Goal: Task Accomplishment & Management: Complete application form

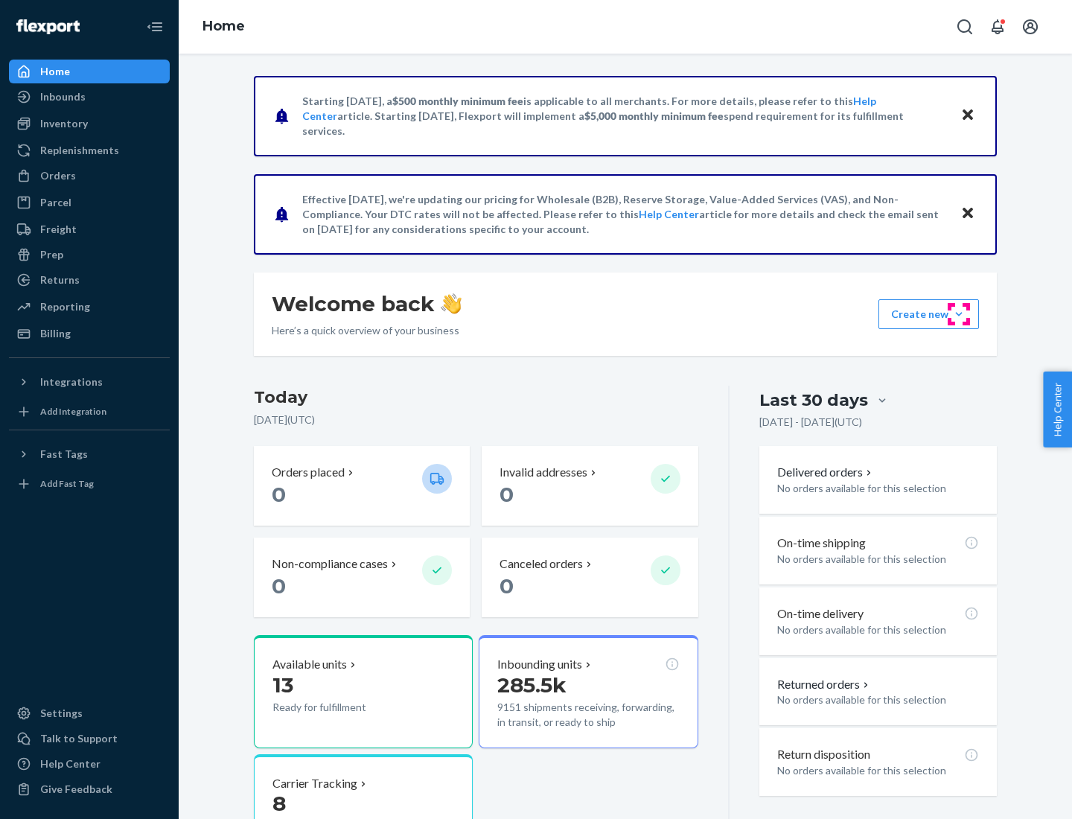
click at [959, 314] on button "Create new Create new inbound Create new order Create new product" at bounding box center [928, 314] width 100 height 30
click at [89, 97] on div "Inbounds" at bounding box center [89, 96] width 158 height 21
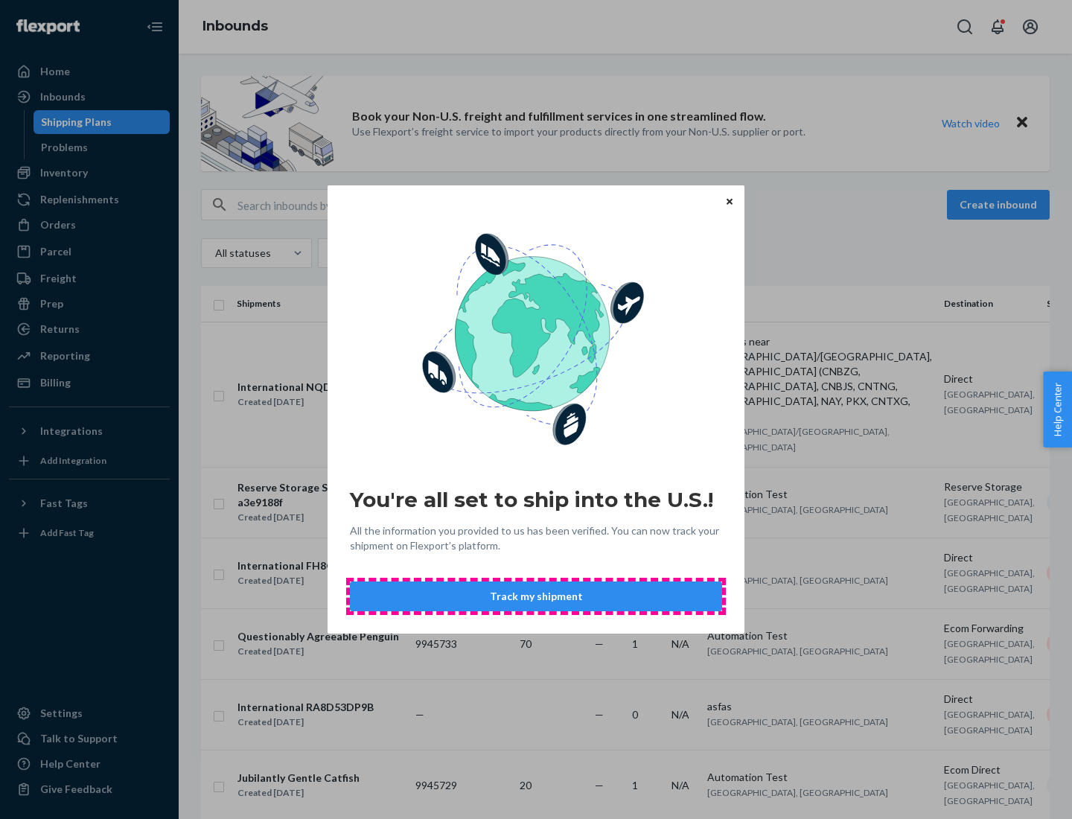
click at [536, 596] on button "Track my shipment" at bounding box center [536, 596] width 372 height 30
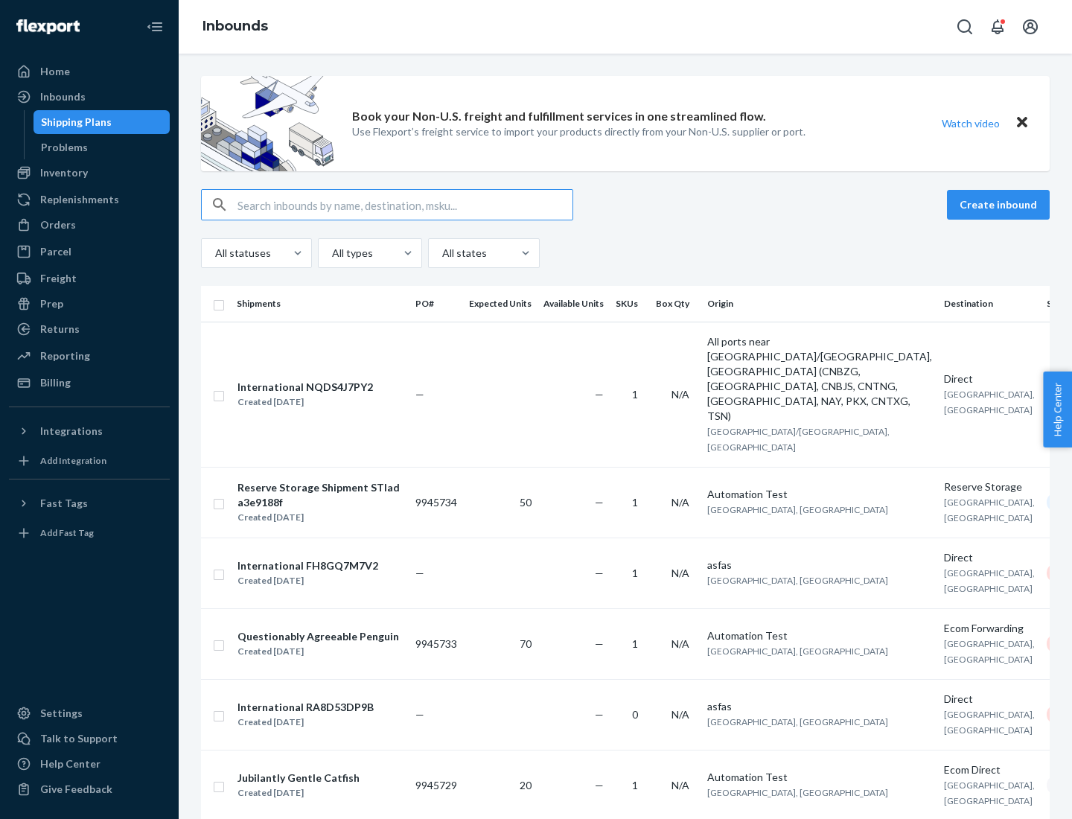
click at [1000, 205] on button "Create inbound" at bounding box center [998, 205] width 103 height 30
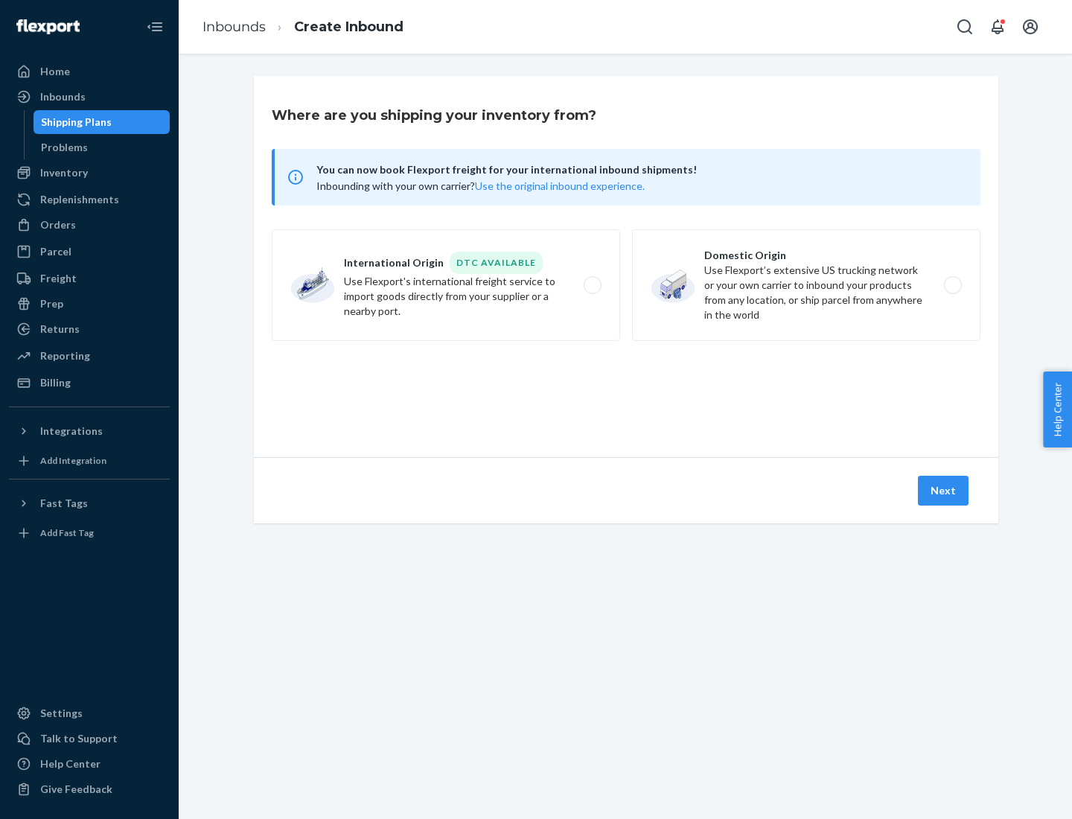
click at [446, 285] on label "International Origin DTC Available Use Flexport's international freight service…" at bounding box center [446, 285] width 348 height 112
click at [592, 285] on input "International Origin DTC Available Use Flexport's international freight service…" at bounding box center [597, 286] width 10 height 10
radio input "true"
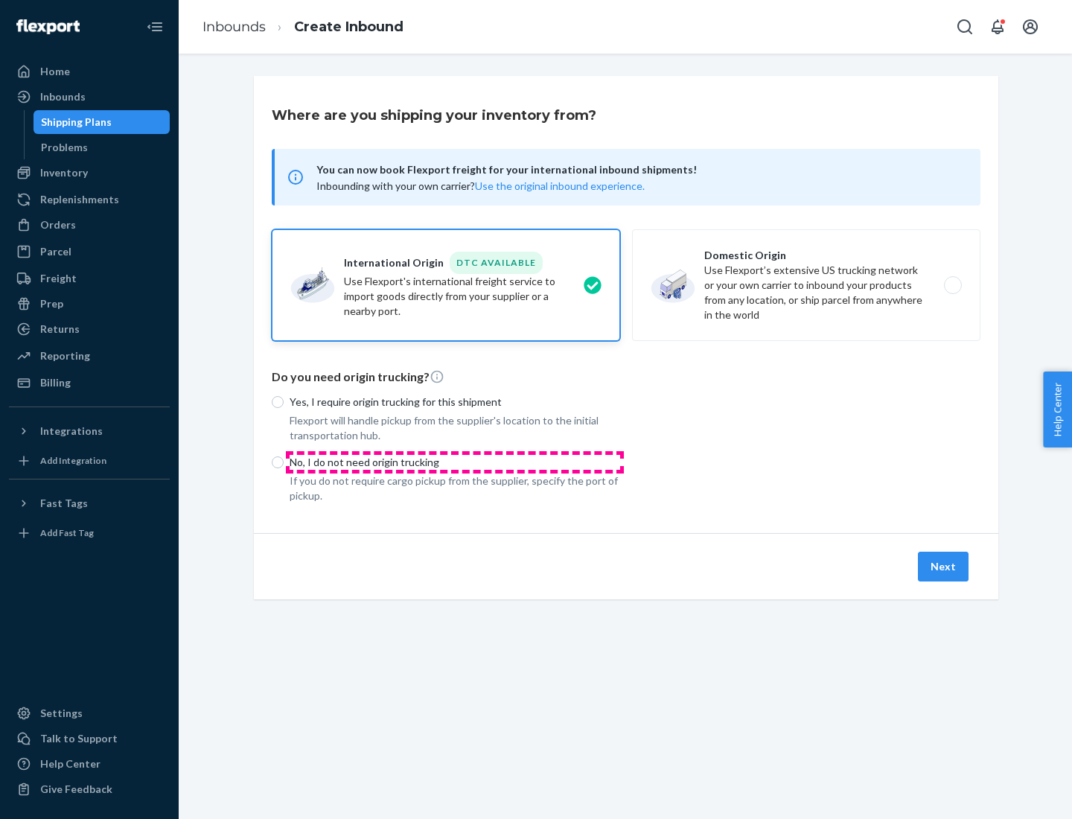
click at [455, 462] on p "No, I do not need origin trucking" at bounding box center [455, 462] width 331 height 15
click at [284, 462] on input "No, I do not need origin trucking" at bounding box center [278, 462] width 12 height 12
radio input "true"
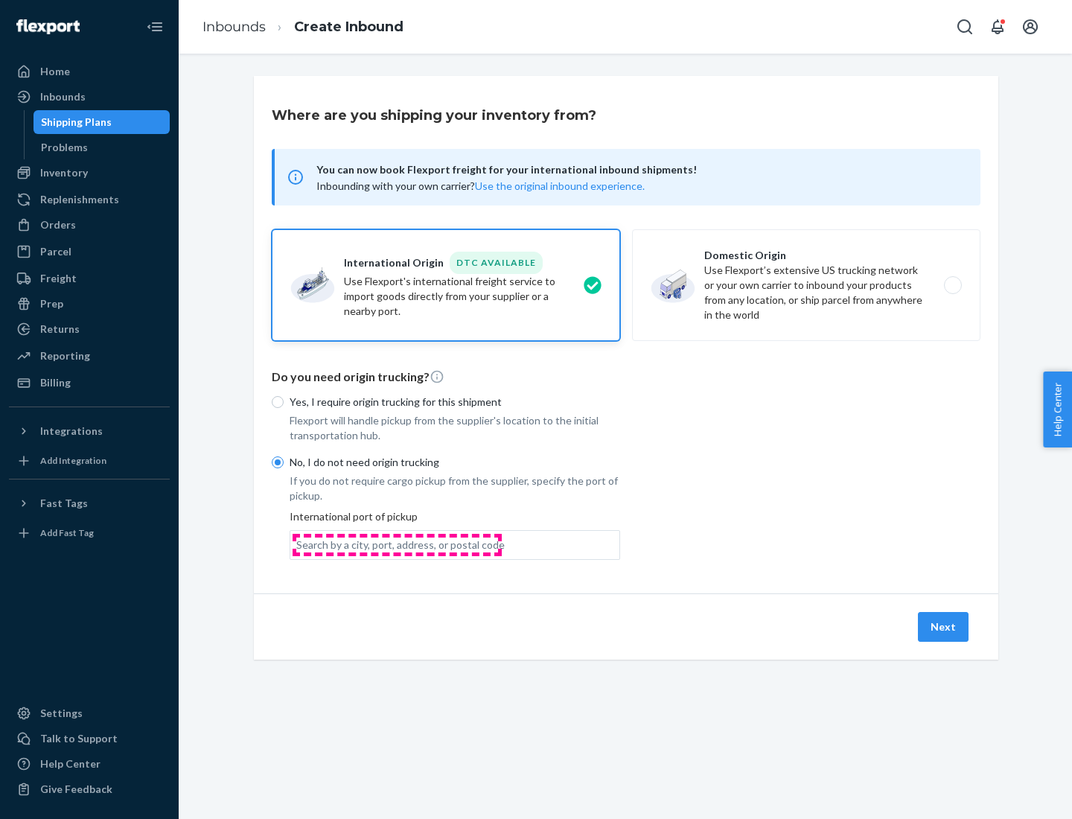
click at [397, 544] on div "Search by a city, port, address, or postal code" at bounding box center [400, 544] width 208 height 15
click at [298, 544] on input "Search by a city, port, address, or postal code" at bounding box center [296, 544] width 1 height 15
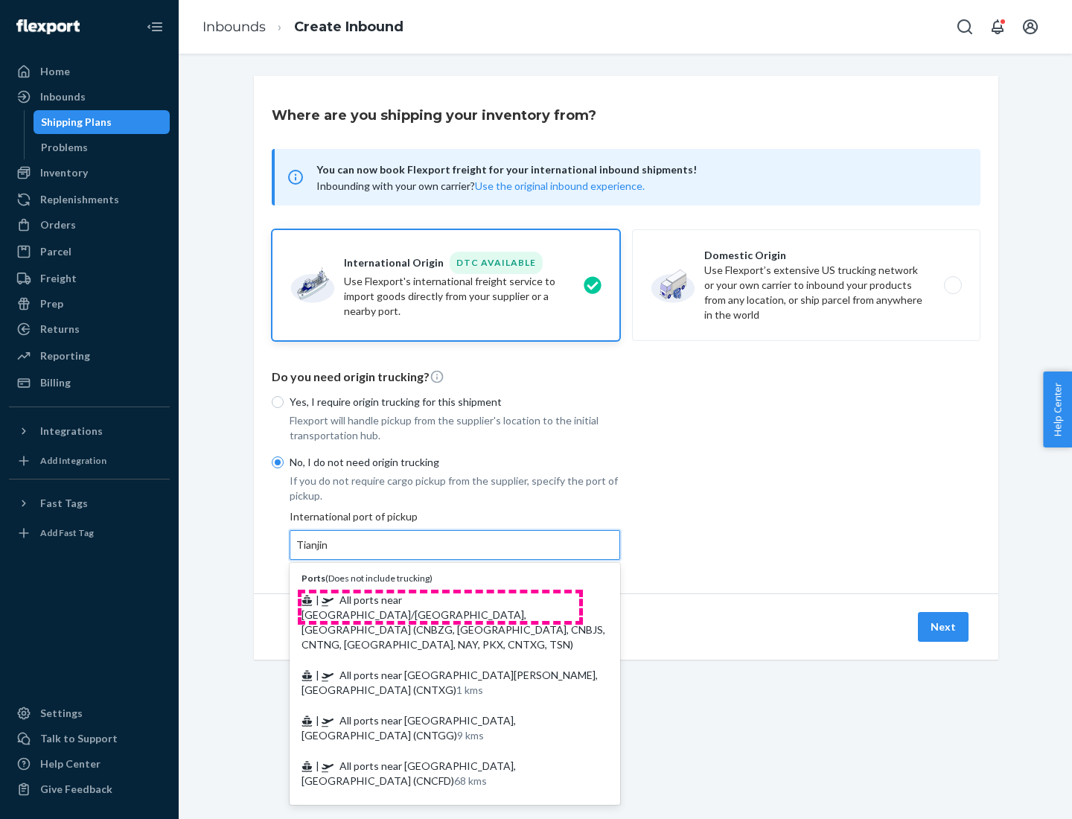
click at [440, 599] on span "| All ports near [GEOGRAPHIC_DATA]/[GEOGRAPHIC_DATA], [GEOGRAPHIC_DATA] (CNBZG,…" at bounding box center [453, 621] width 304 height 57
click at [329, 552] on input "Tianjin" at bounding box center [312, 544] width 33 height 15
type input "All ports near [GEOGRAPHIC_DATA]/[GEOGRAPHIC_DATA], [GEOGRAPHIC_DATA] (CNBZG, […"
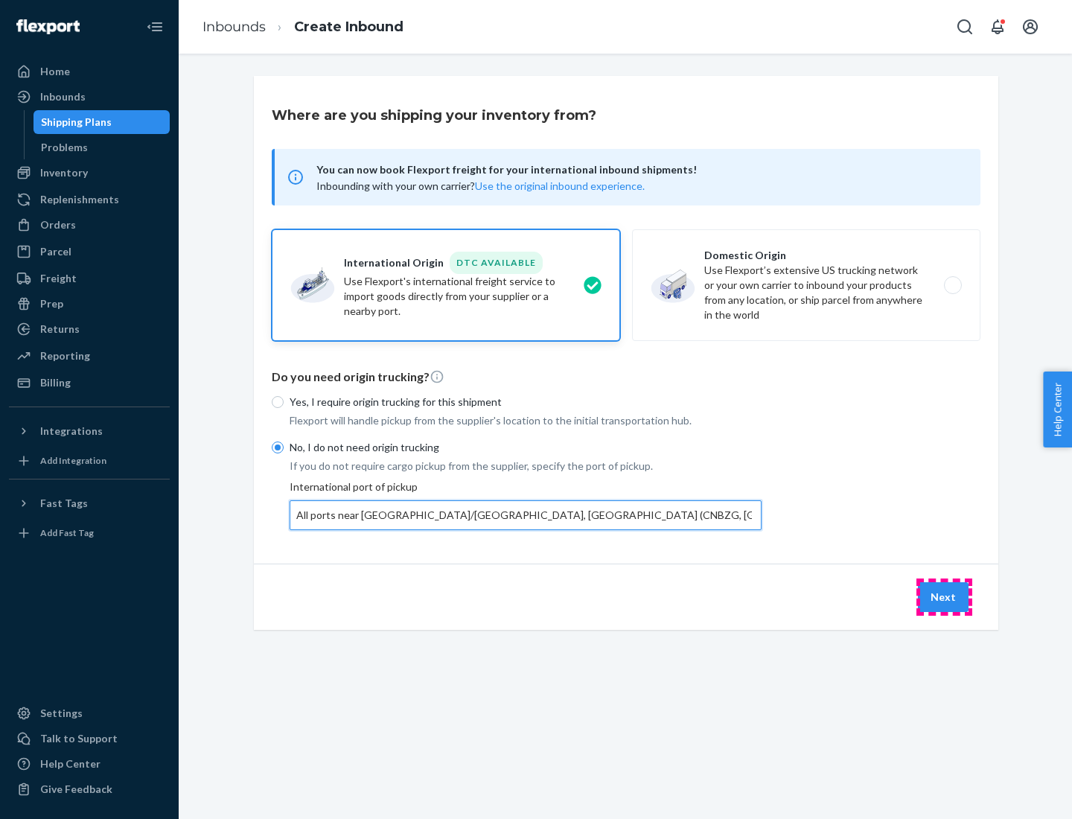
click at [944, 596] on button "Next" at bounding box center [943, 597] width 51 height 30
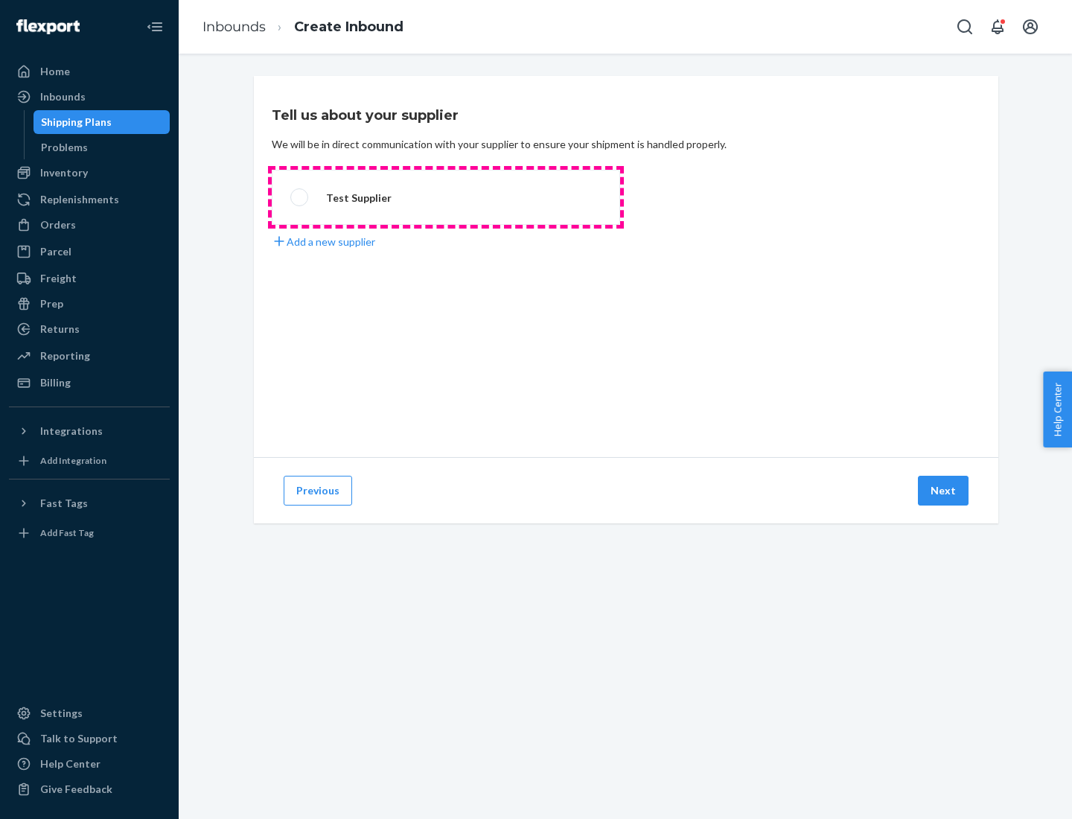
click at [446, 197] on label "Test Supplier" at bounding box center [446, 197] width 348 height 55
click at [300, 197] on input "Test Supplier" at bounding box center [295, 198] width 10 height 10
radio input "true"
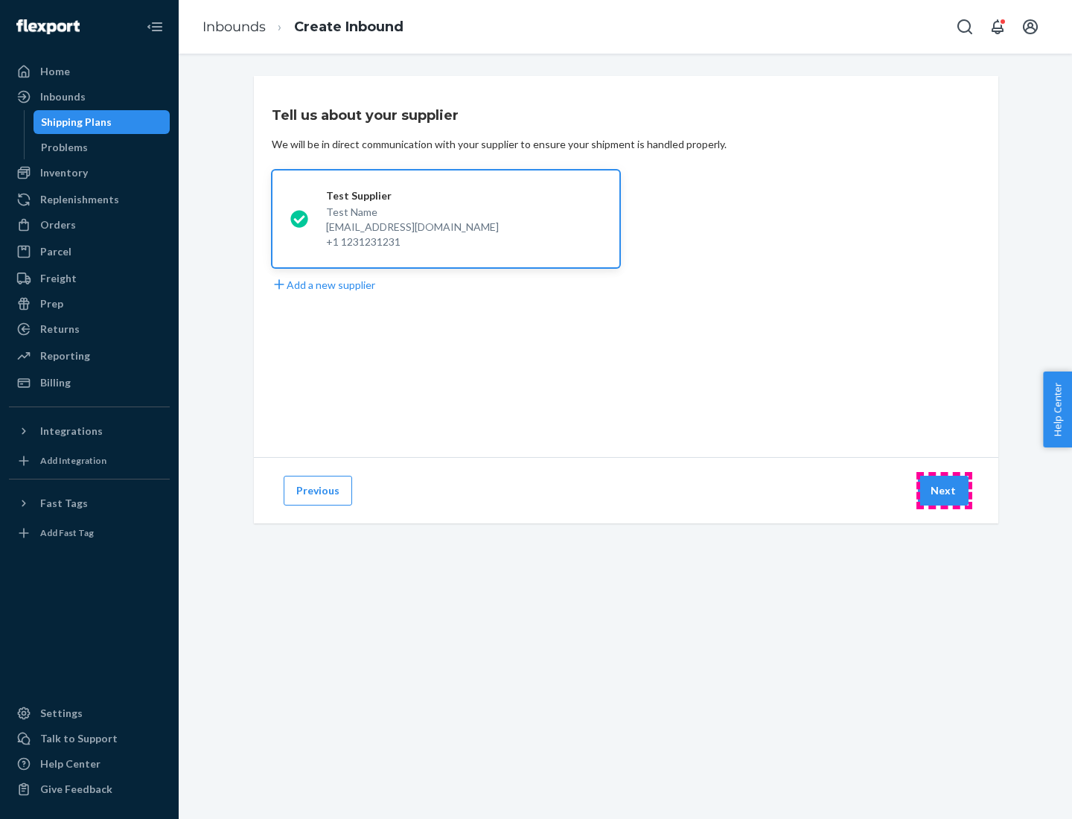
click at [944, 491] on button "Next" at bounding box center [943, 491] width 51 height 30
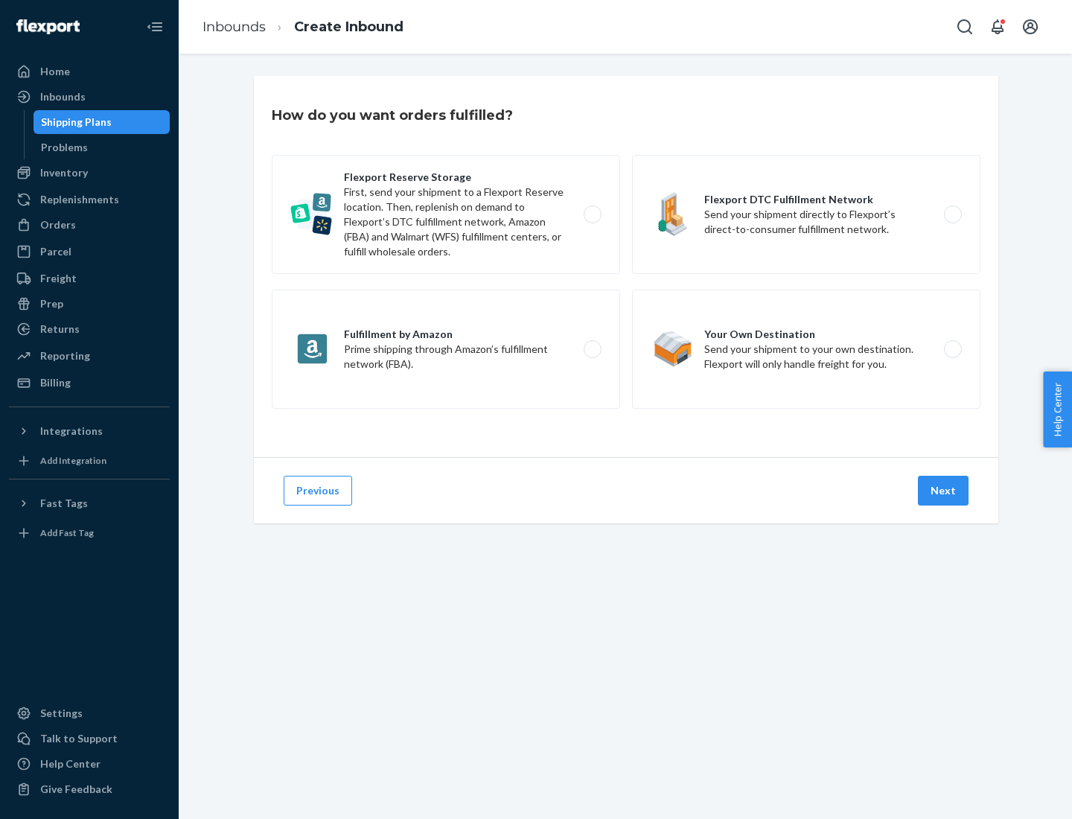
click at [626, 266] on div "Flexport Reserve Storage First, send your shipment to a Flexport Reserve locati…" at bounding box center [626, 284] width 709 height 258
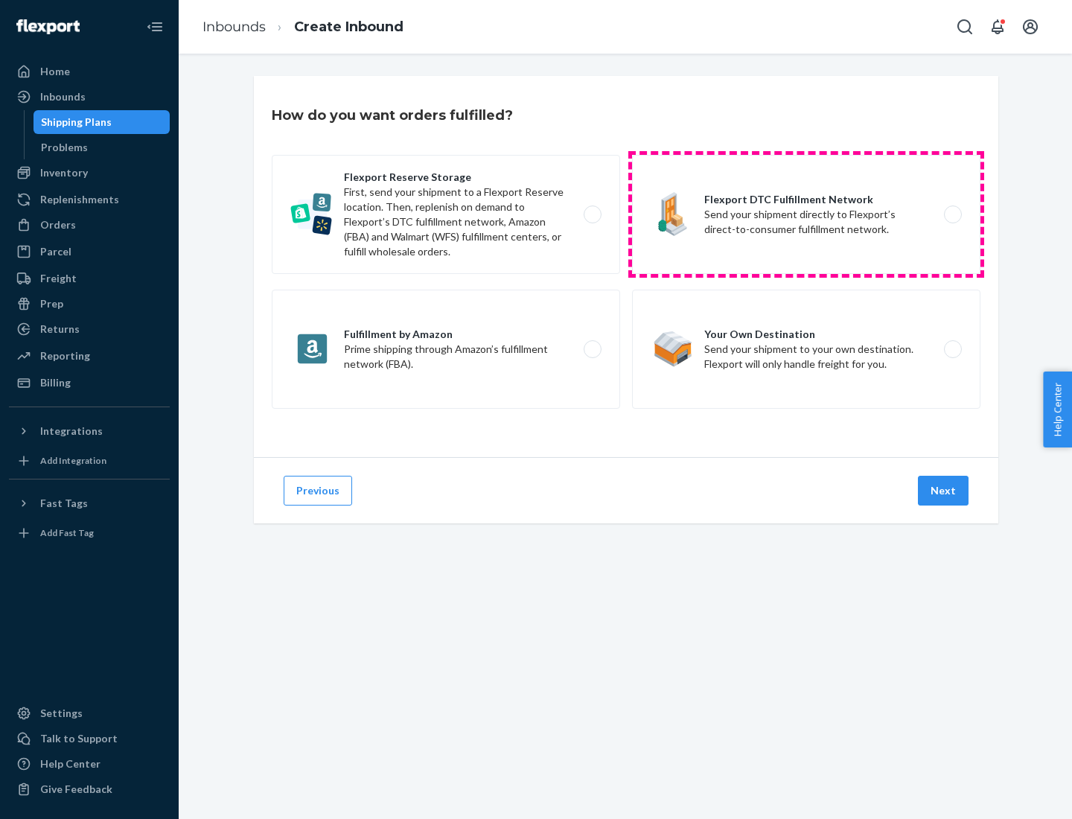
click at [806, 214] on label "Flexport DTC Fulfillment Network Send your shipment directly to Flexport’s dire…" at bounding box center [806, 214] width 348 height 119
click at [952, 214] on input "Flexport DTC Fulfillment Network Send your shipment directly to Flexport’s dire…" at bounding box center [957, 215] width 10 height 10
radio input "true"
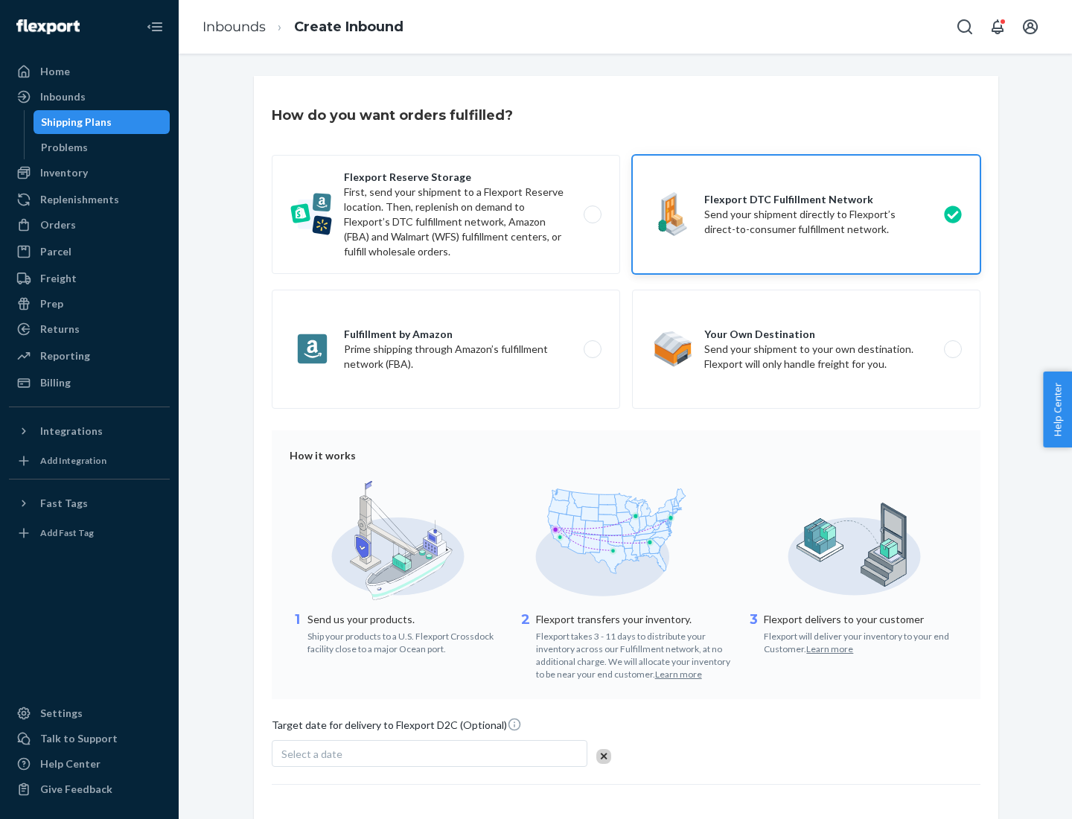
scroll to position [109, 0]
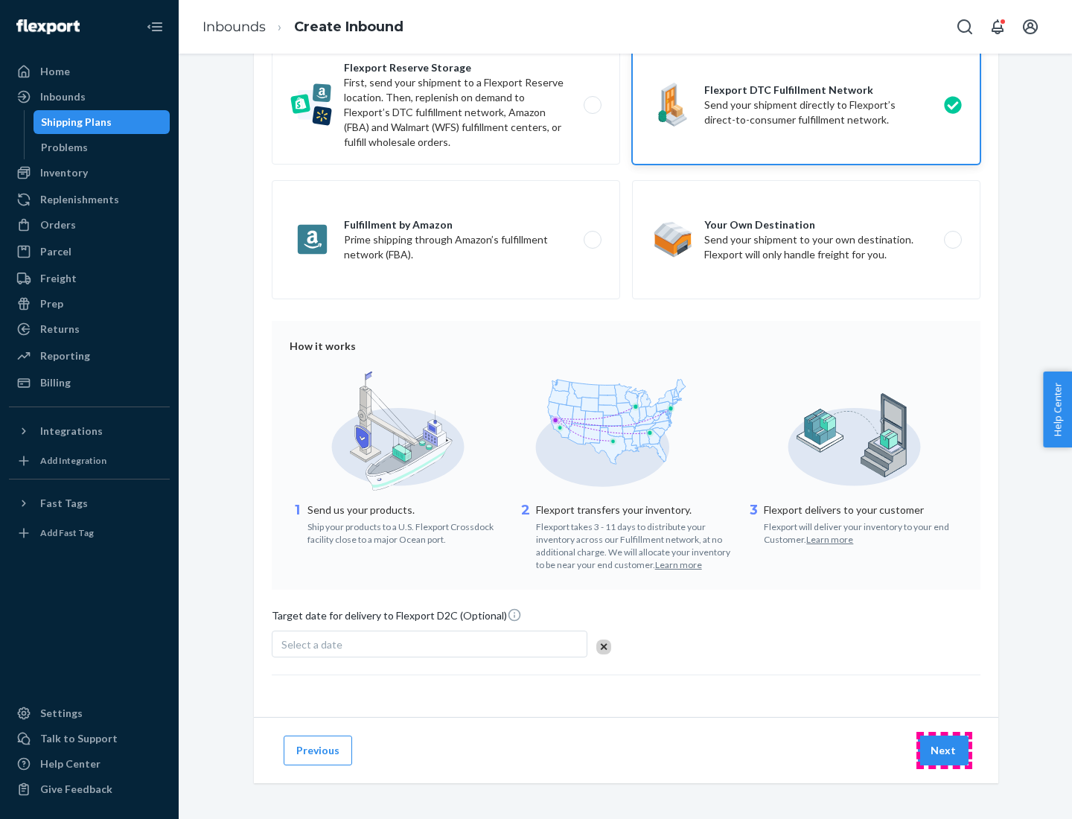
click at [944, 750] on button "Next" at bounding box center [943, 750] width 51 height 30
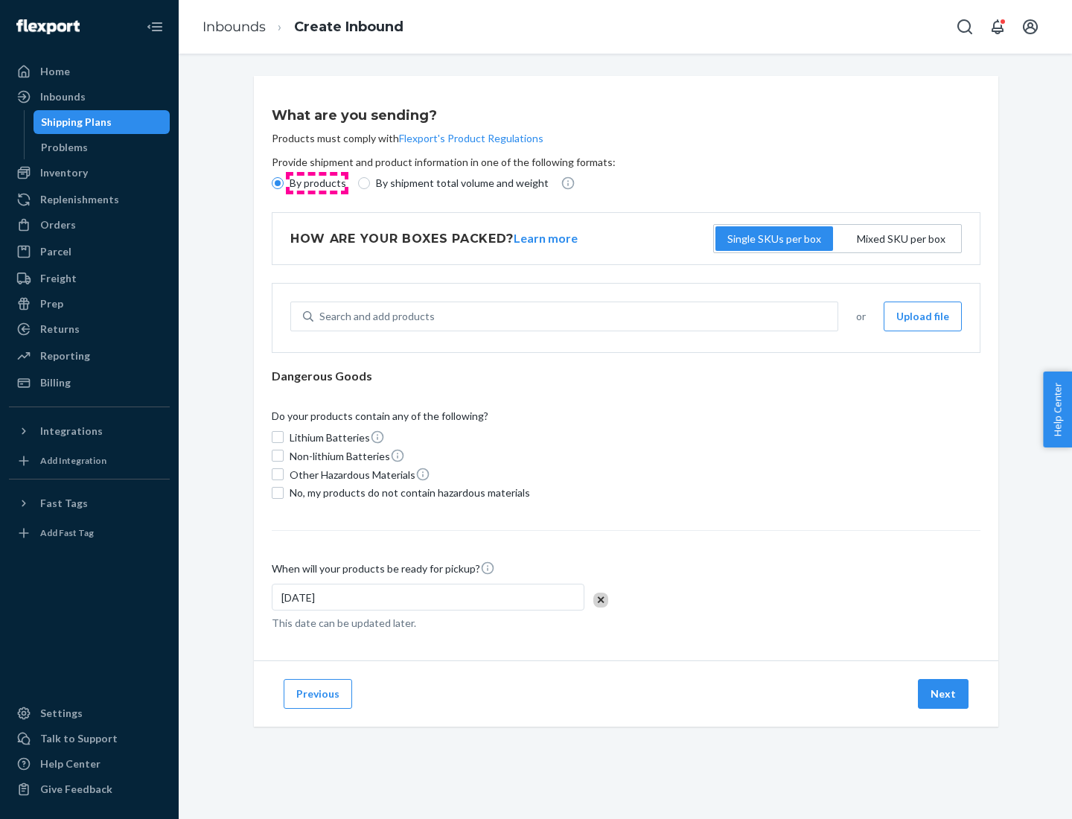
click at [316, 183] on p "By products" at bounding box center [318, 183] width 57 height 15
click at [284, 183] on input "By products" at bounding box center [278, 183] width 12 height 12
click at [374, 316] on div "Search and add products" at bounding box center [376, 316] width 115 height 15
click at [321, 316] on input "Search and add products" at bounding box center [319, 316] width 1 height 15
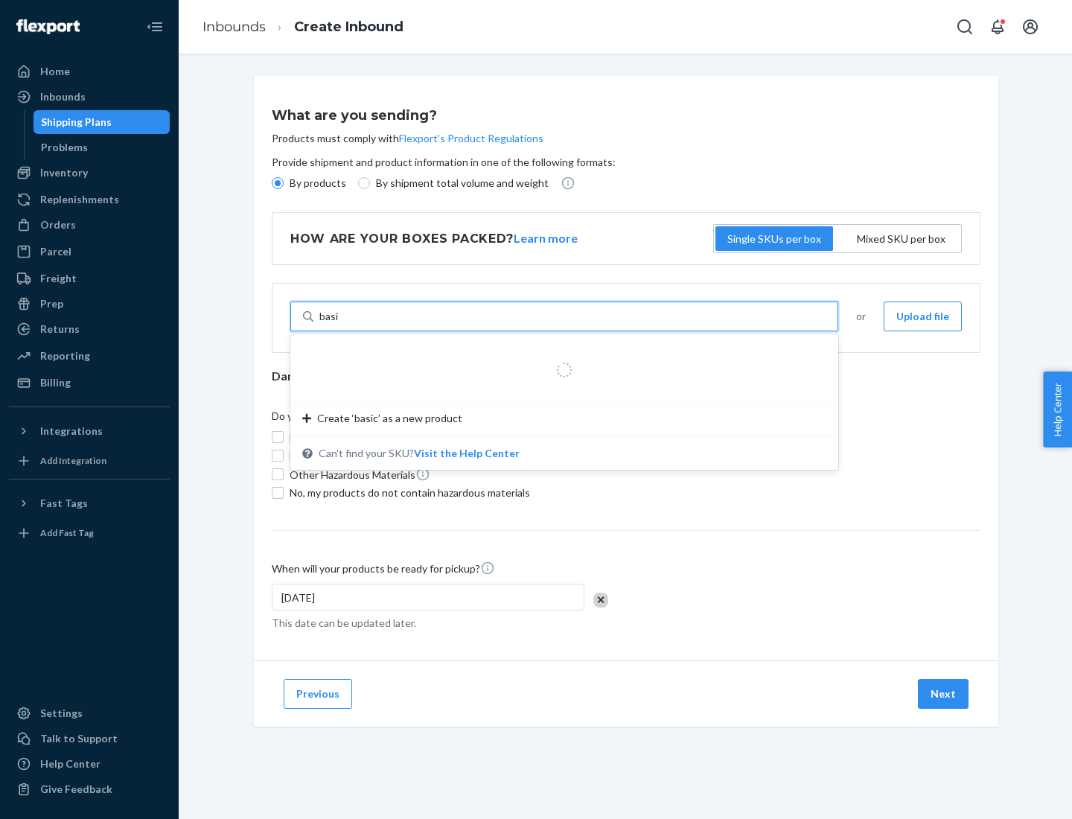
type input "basic"
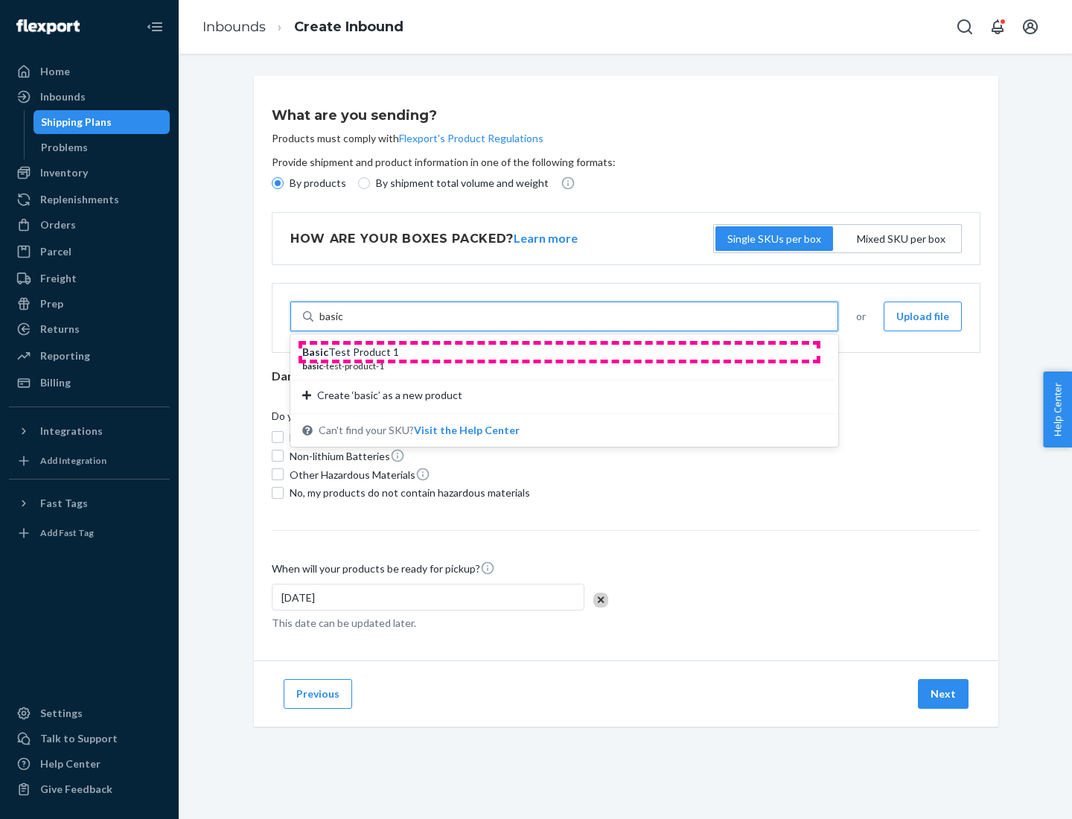
click at [559, 352] on div "Basic Test Product 1" at bounding box center [558, 352] width 512 height 15
click at [344, 324] on input "basic" at bounding box center [331, 316] width 25 height 15
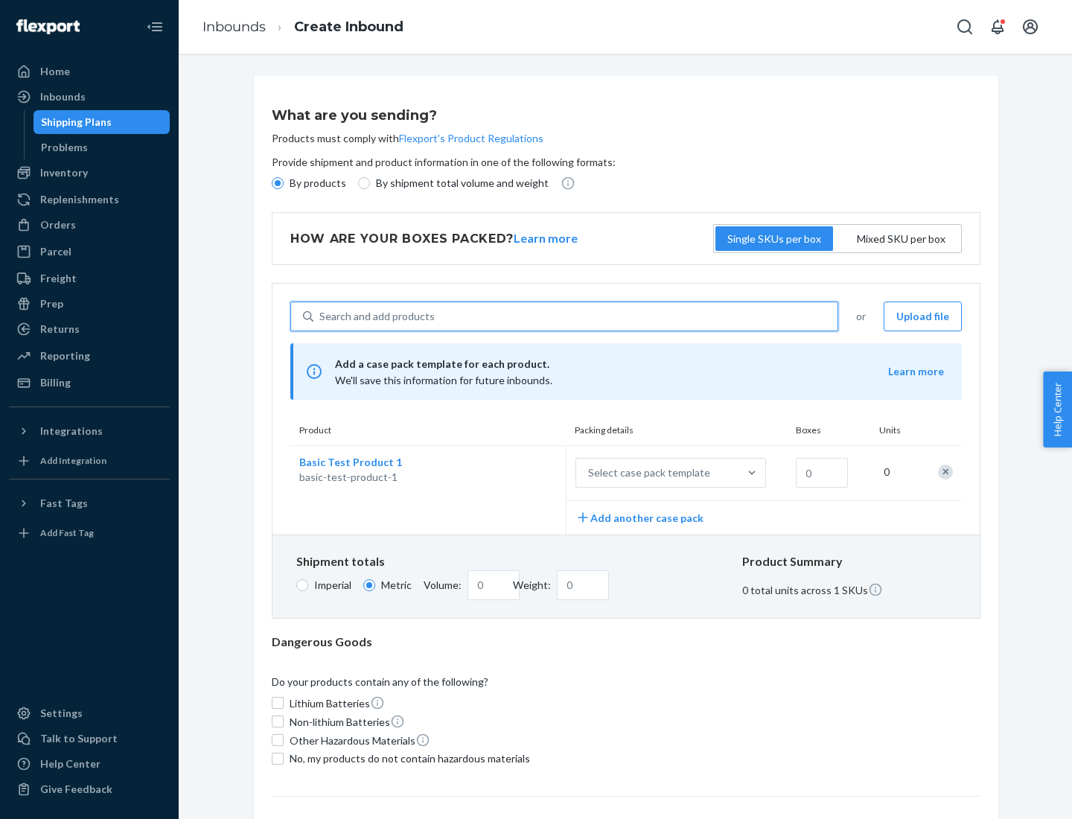
scroll to position [36, 0]
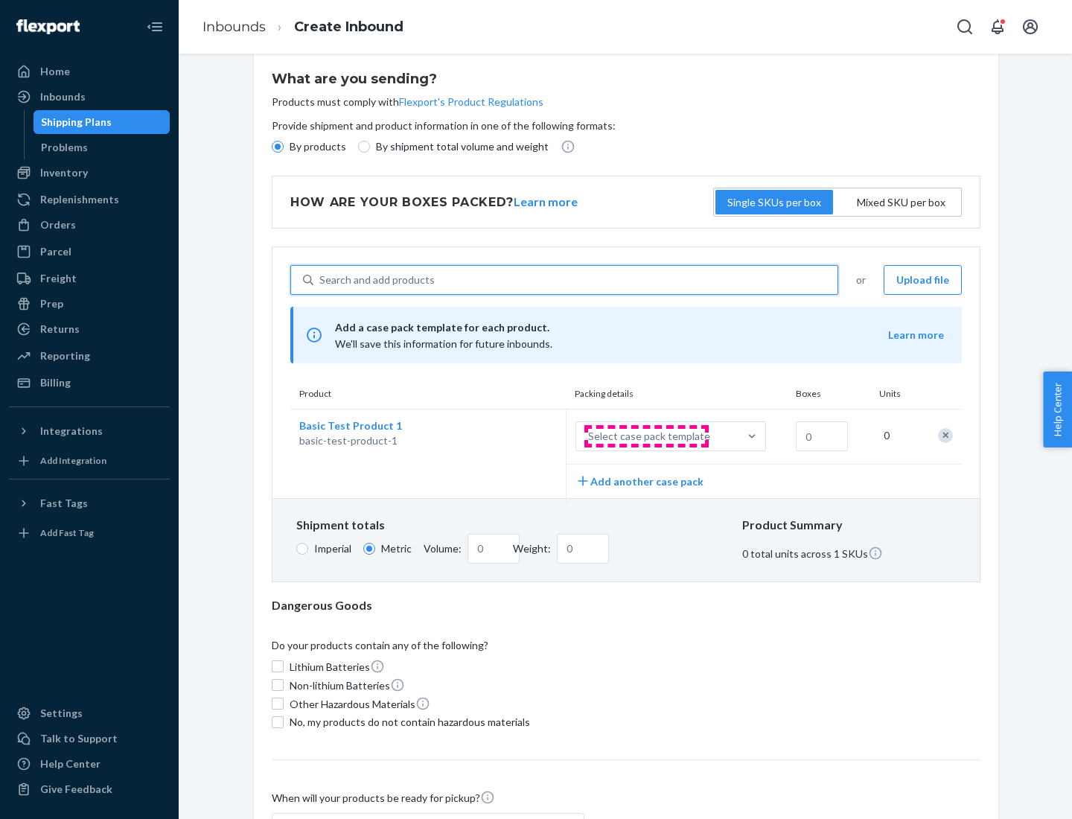
click at [646, 436] on div "Select case pack template" at bounding box center [649, 436] width 122 height 15
click at [514, 436] on input "Select case pack template" at bounding box center [514, 436] width 0 height 0
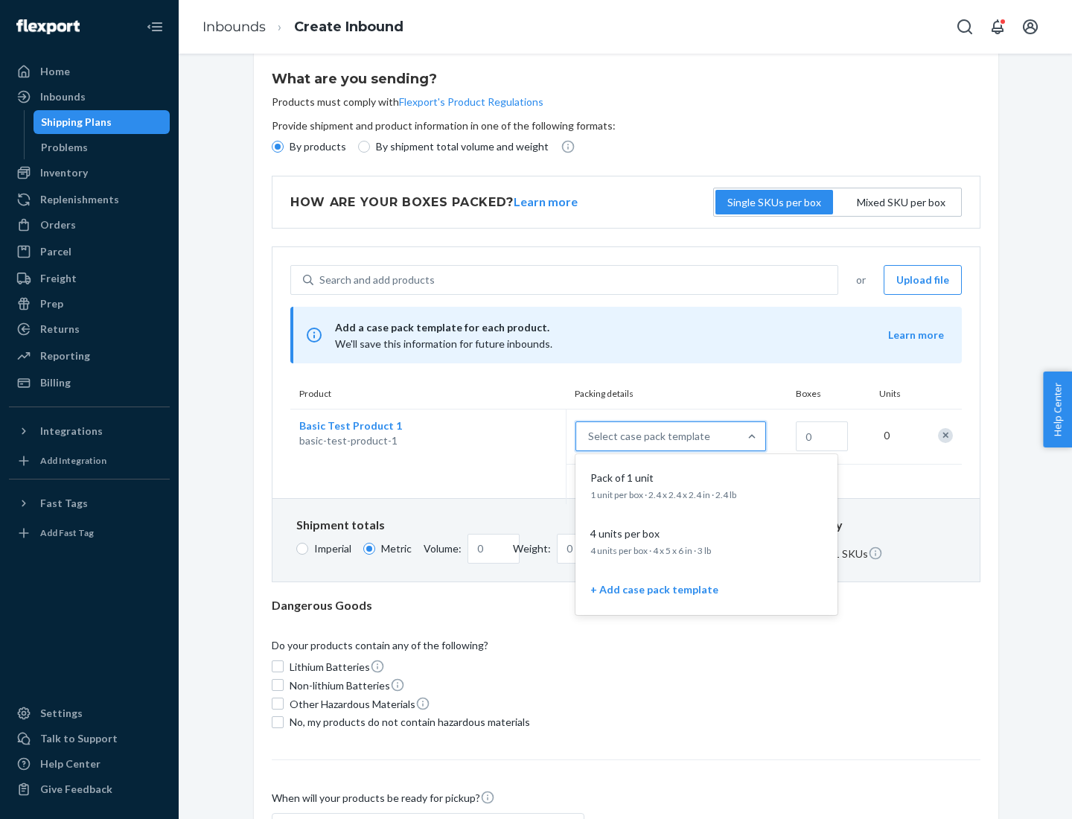
scroll to position [86, 0]
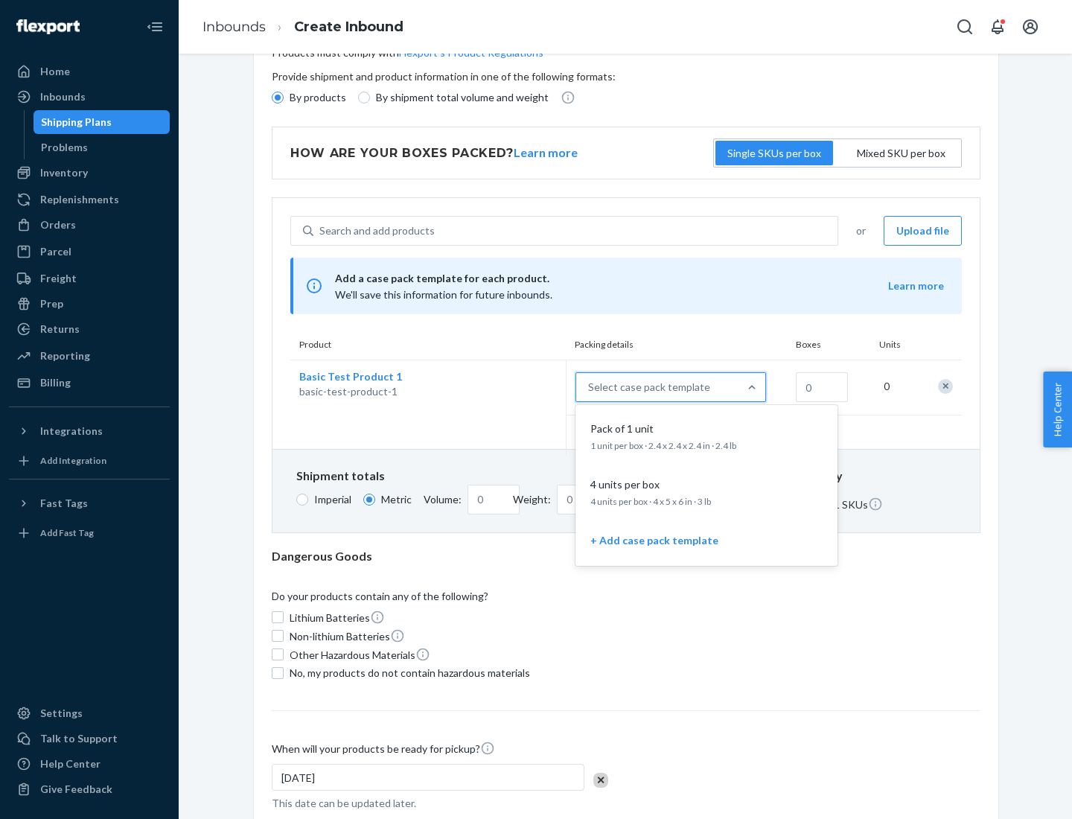
click at [706, 435] on div "Pack of 1 unit" at bounding box center [703, 428] width 238 height 15
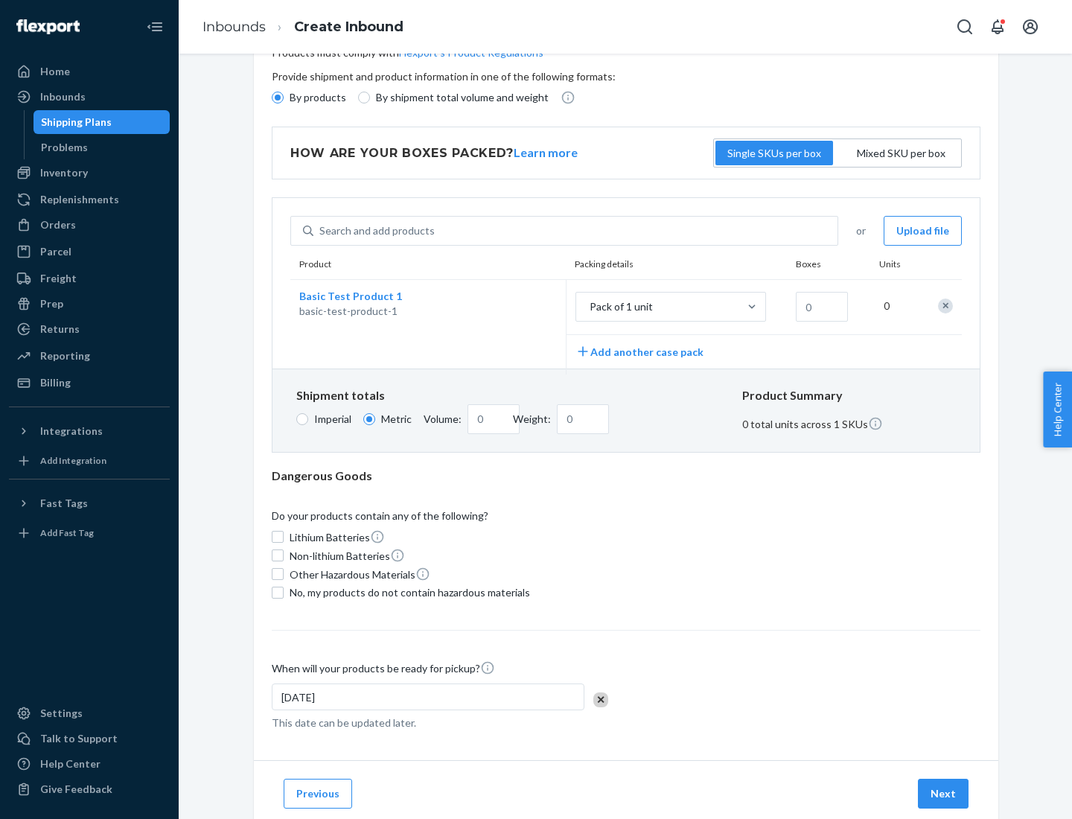
scroll to position [0, 0]
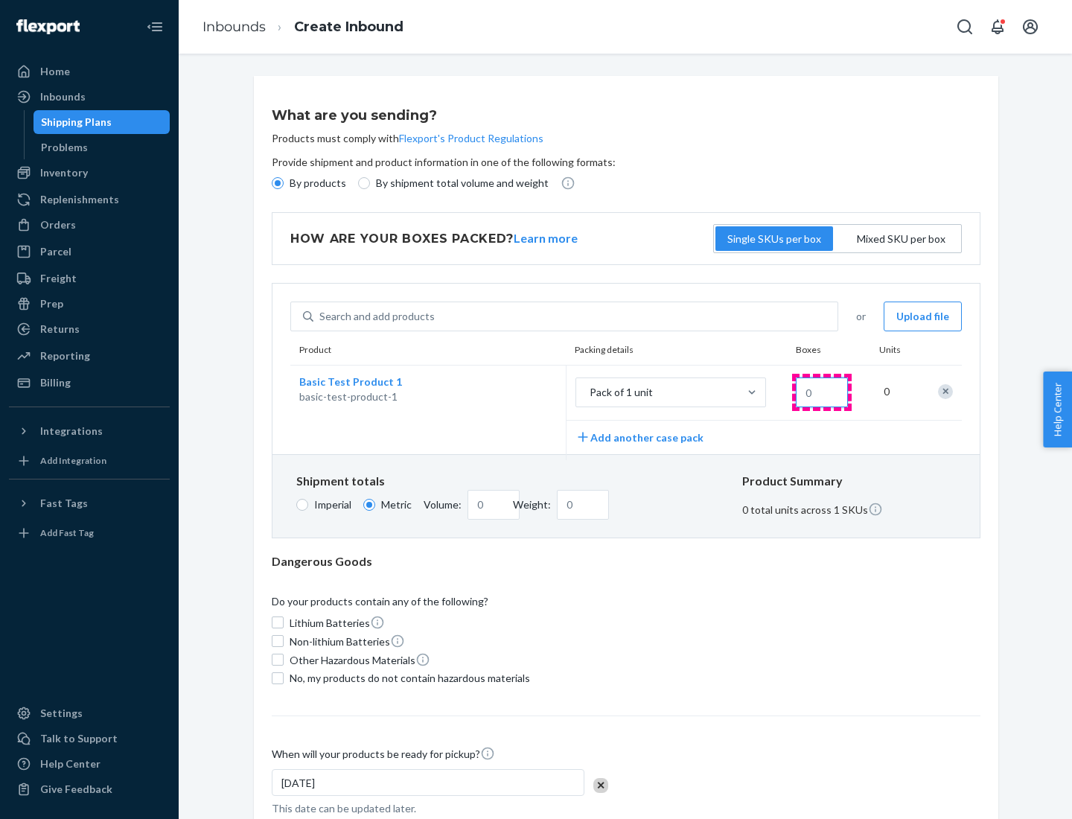
type input "1.09"
type input "1"
type input "10.89"
type input "10"
type input "0.02"
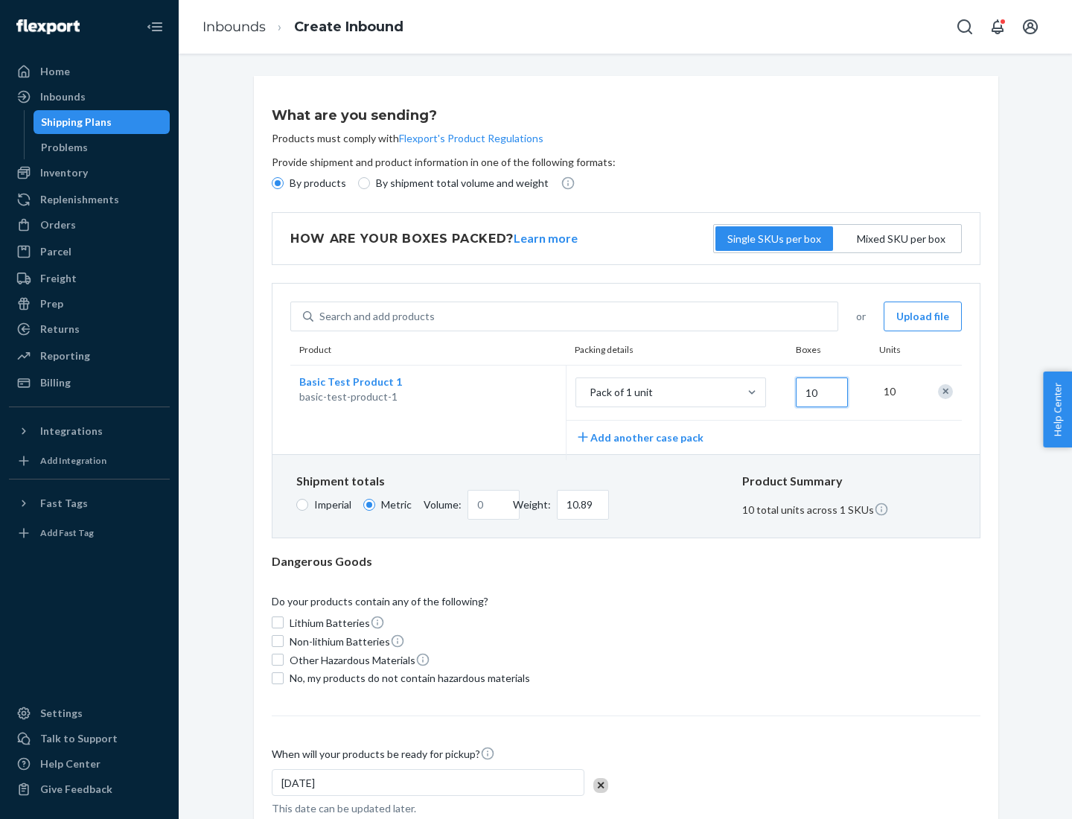
type input "108.86"
type input "100"
type input "0.23"
type input "1088.62"
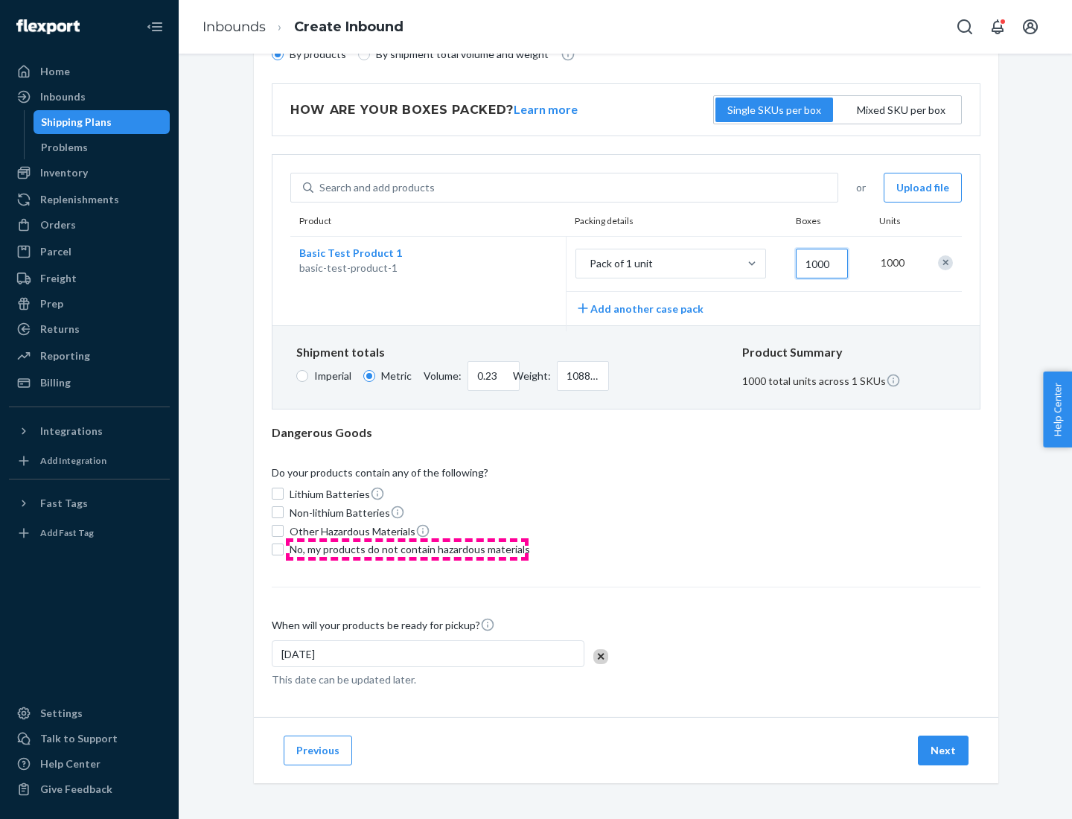
type input "1000"
click at [407, 549] on span "No, my products do not contain hazardous materials" at bounding box center [410, 549] width 240 height 15
click at [284, 549] on input "No, my products do not contain hazardous materials" at bounding box center [278, 549] width 12 height 12
checkbox input "true"
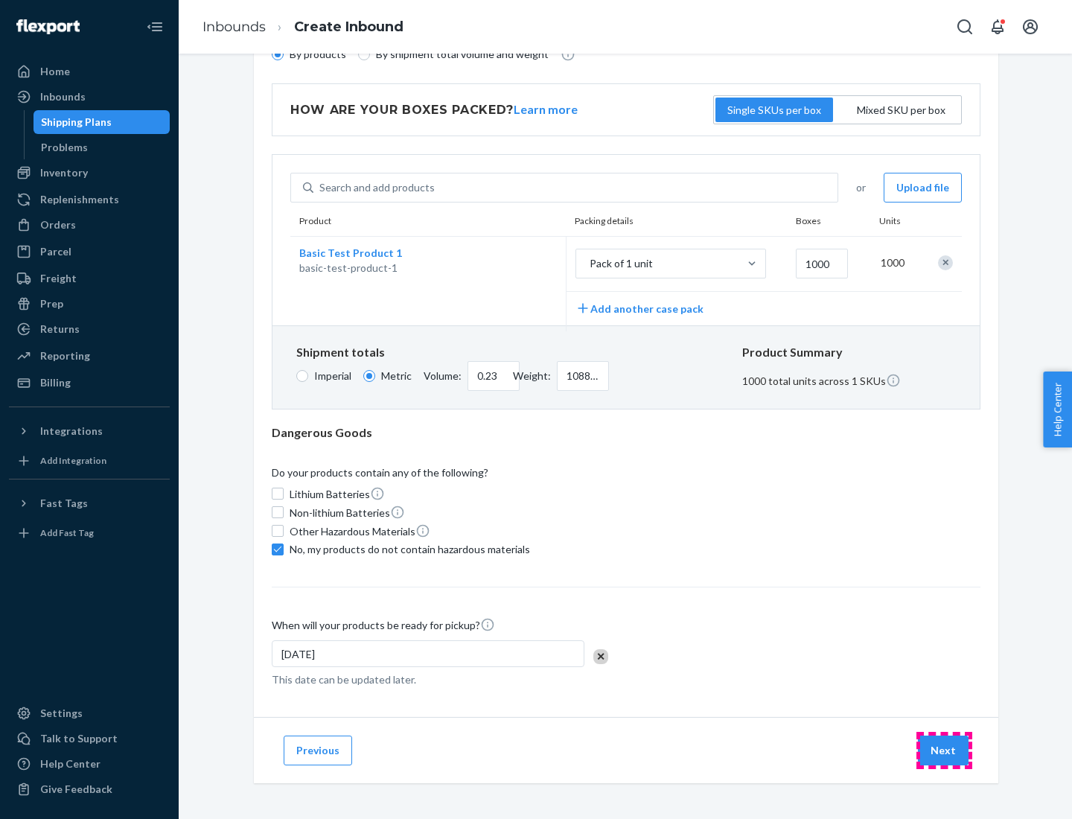
click at [944, 750] on button "Next" at bounding box center [943, 750] width 51 height 30
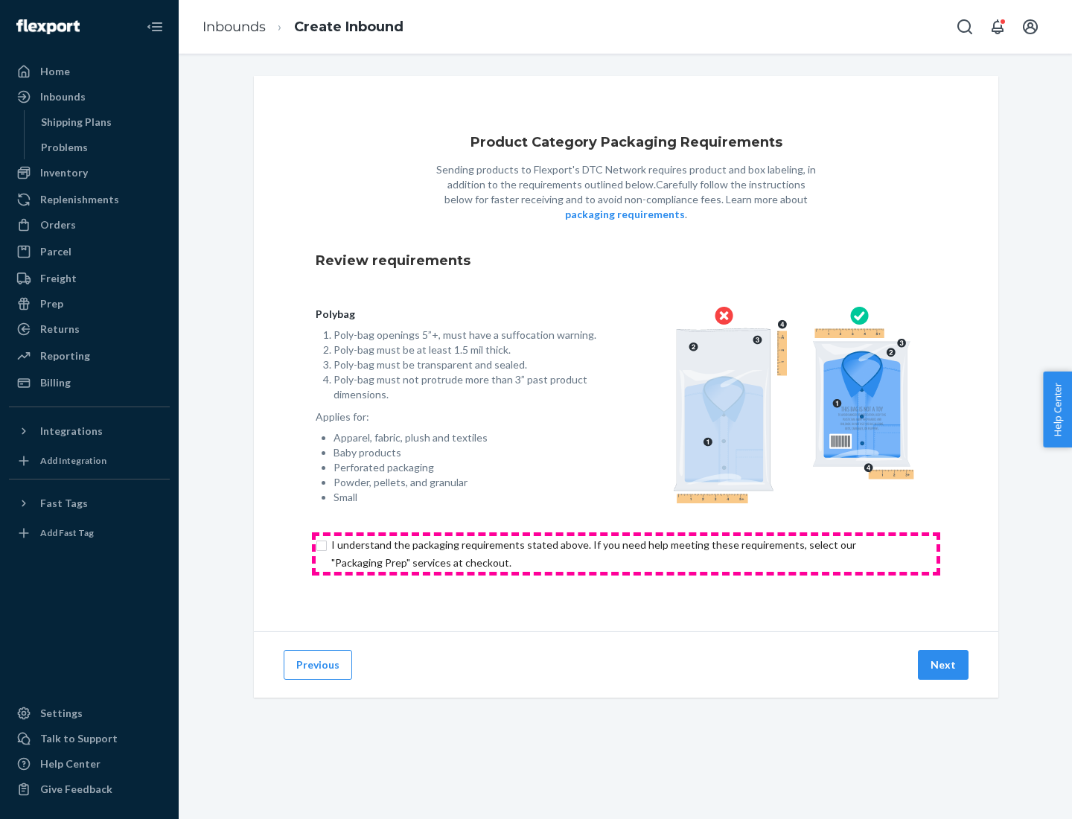
click at [626, 553] on input "checkbox" at bounding box center [626, 554] width 621 height 36
checkbox input "true"
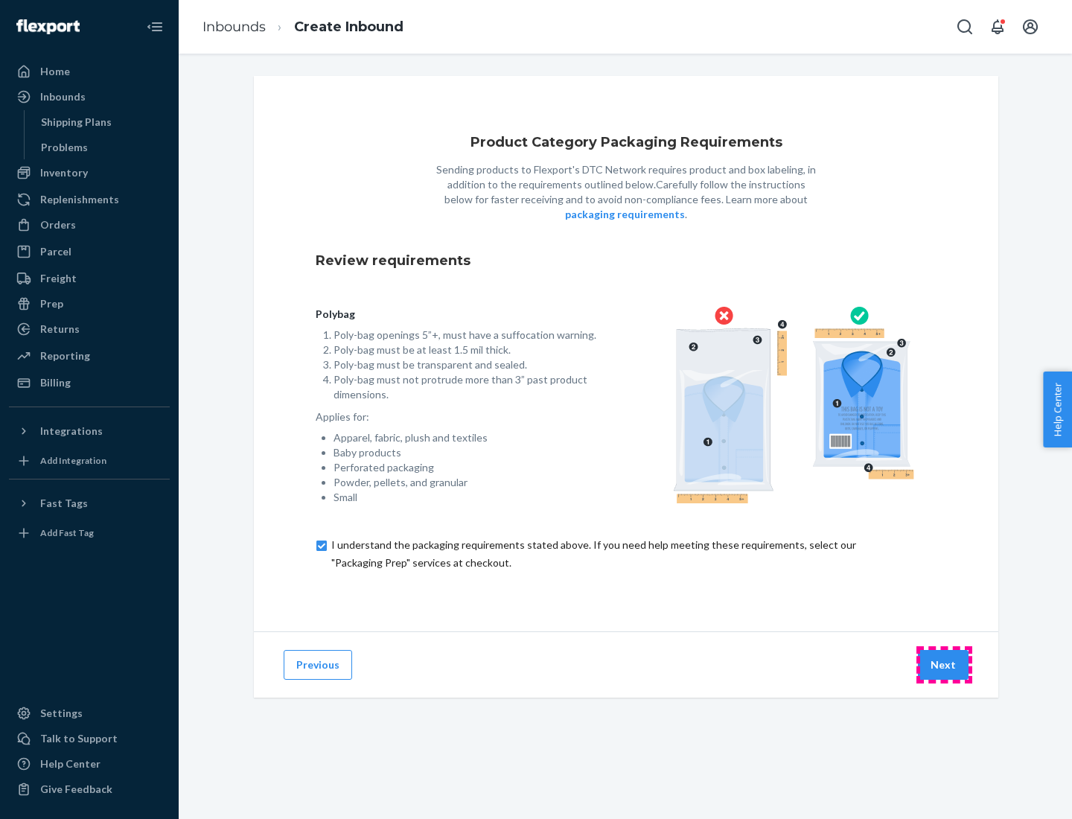
click at [944, 664] on button "Next" at bounding box center [943, 665] width 51 height 30
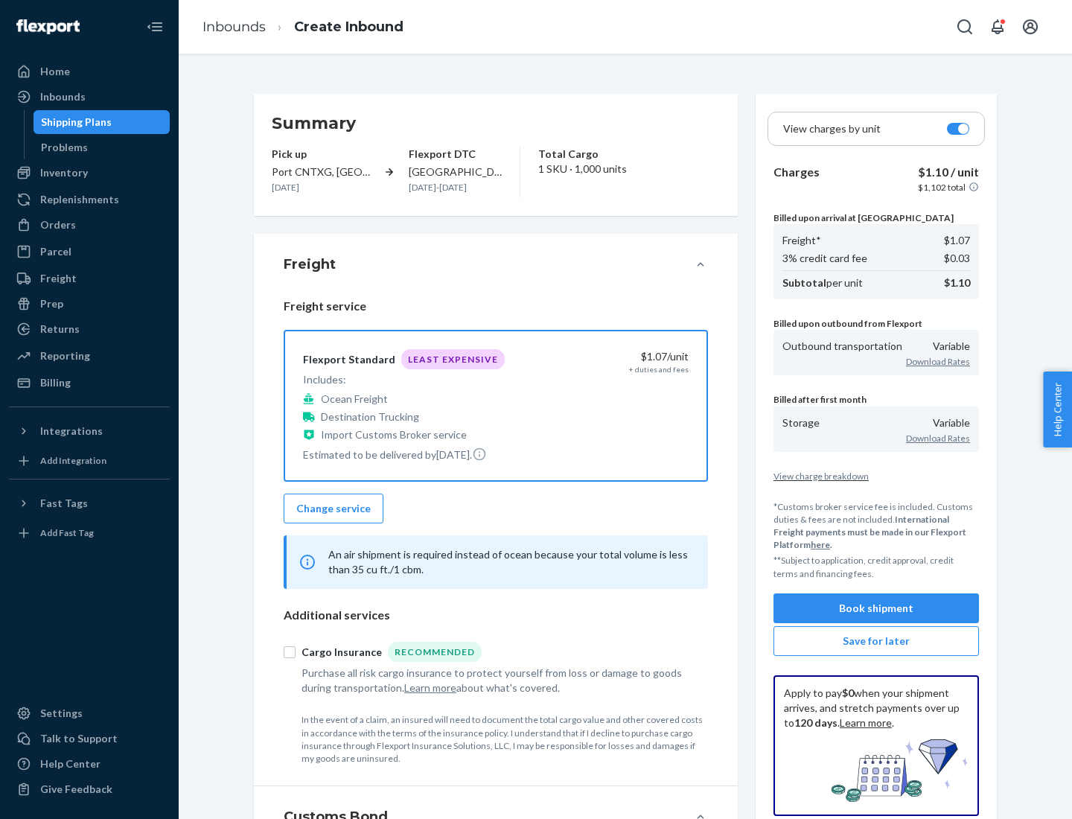
scroll to position [172, 0]
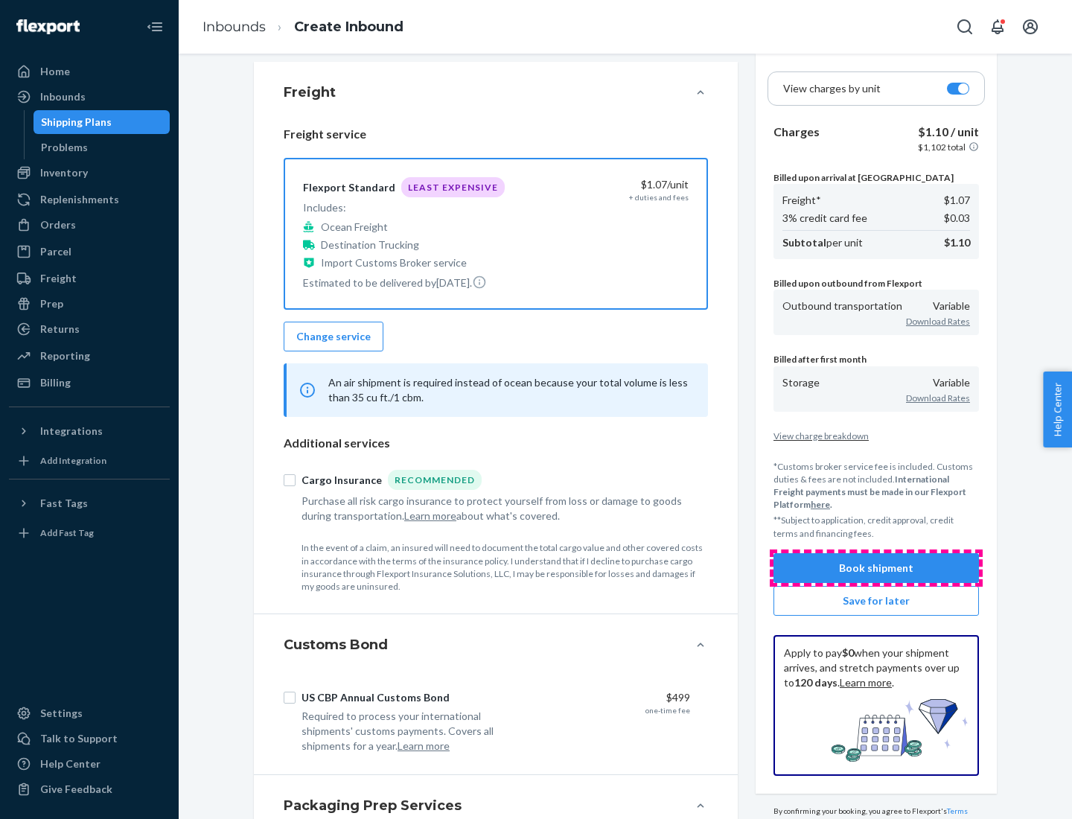
click at [876, 567] on button "Book shipment" at bounding box center [875, 568] width 205 height 30
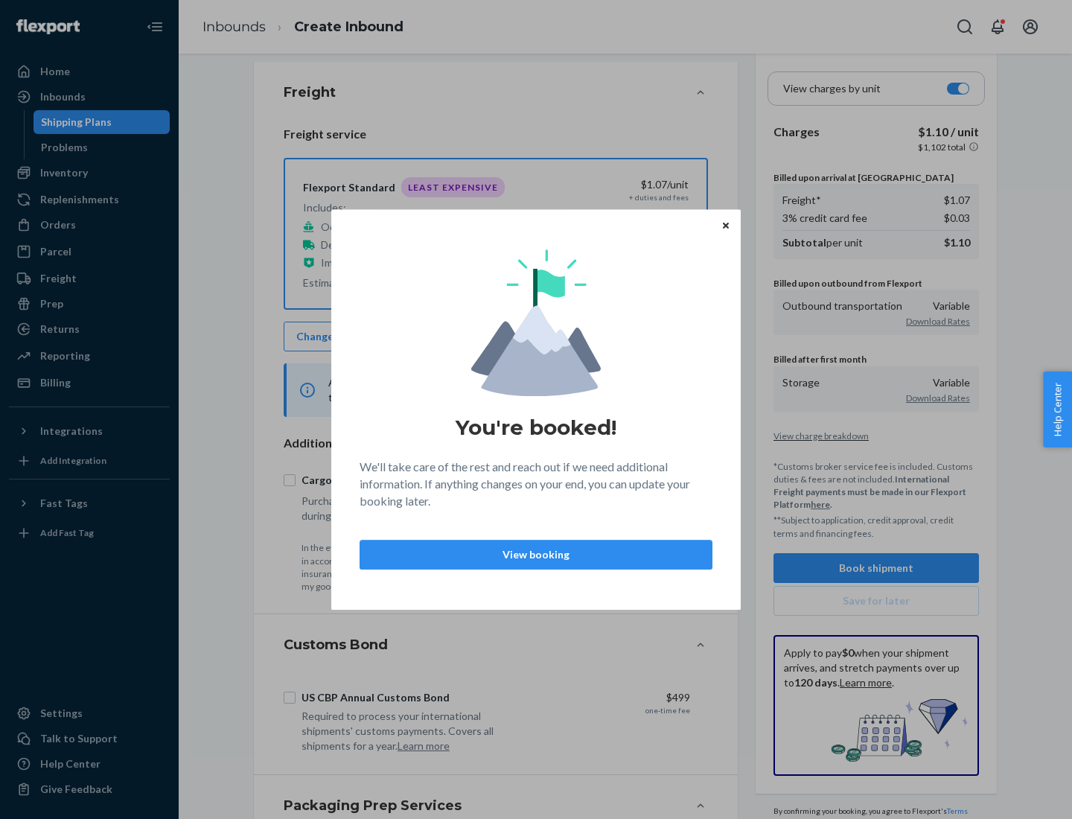
click at [536, 554] on p "View booking" at bounding box center [536, 554] width 328 height 15
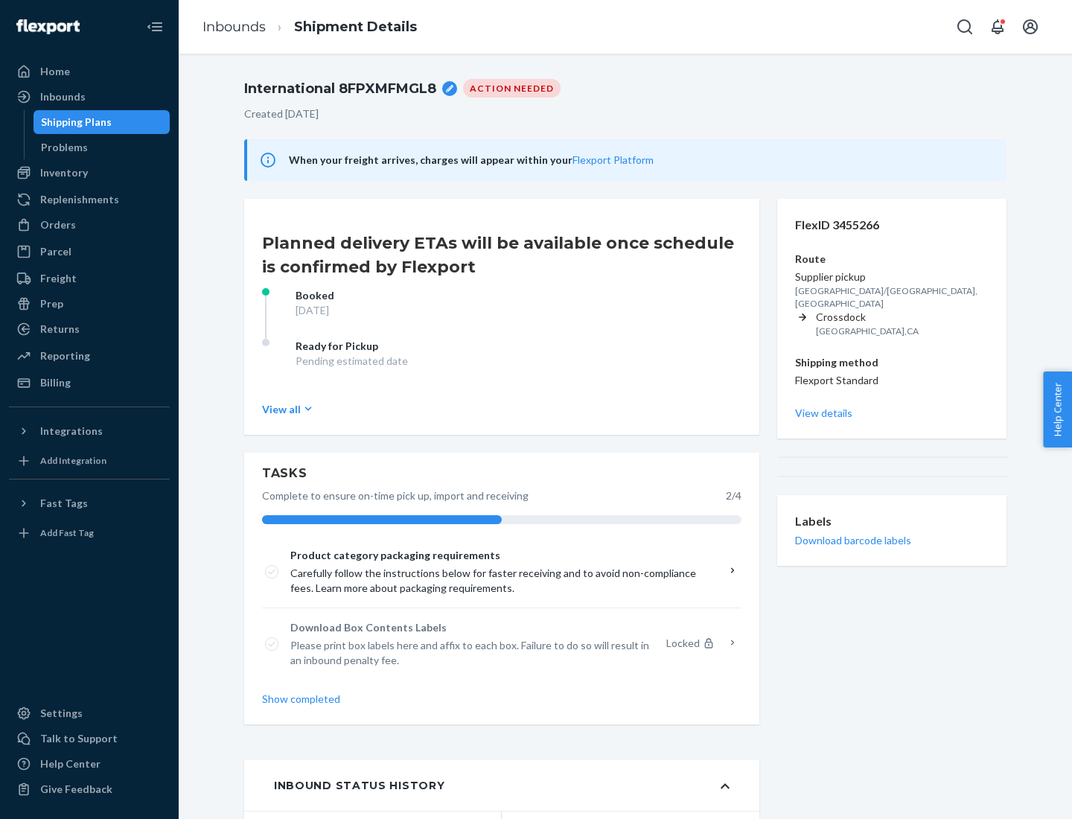
scroll to position [119, 0]
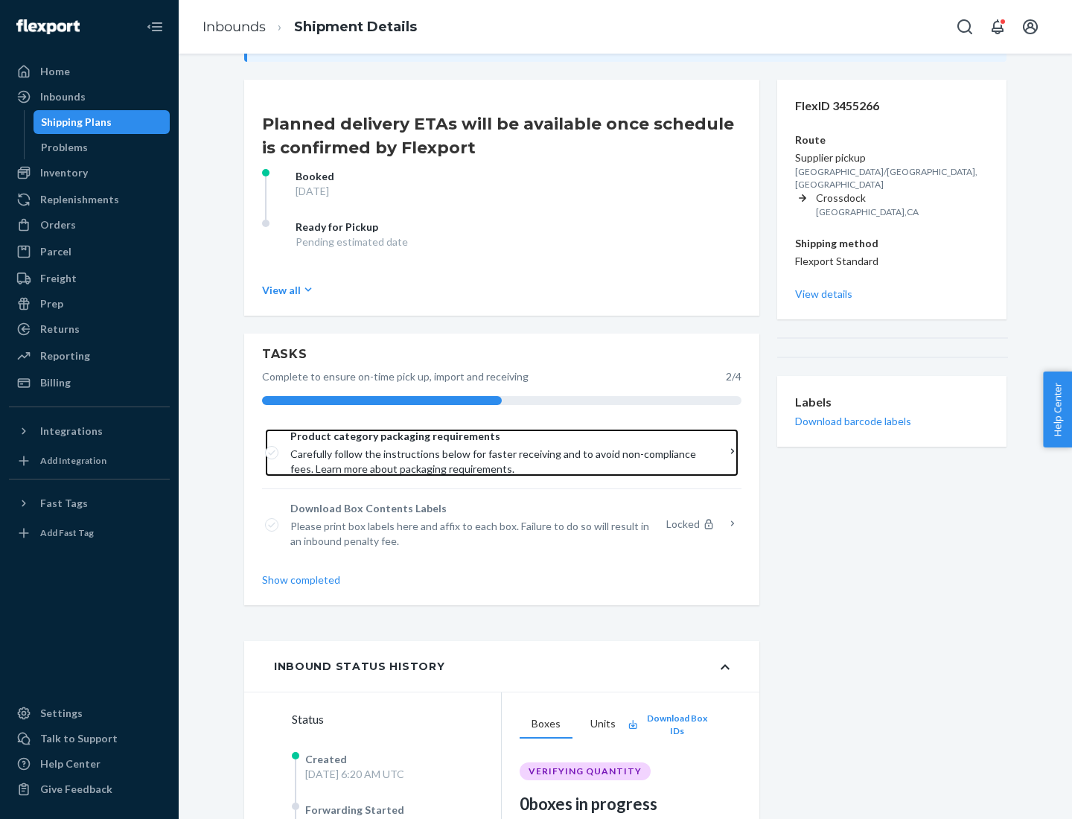
click at [497, 436] on span "Product category packaging requirements" at bounding box center [496, 436] width 412 height 15
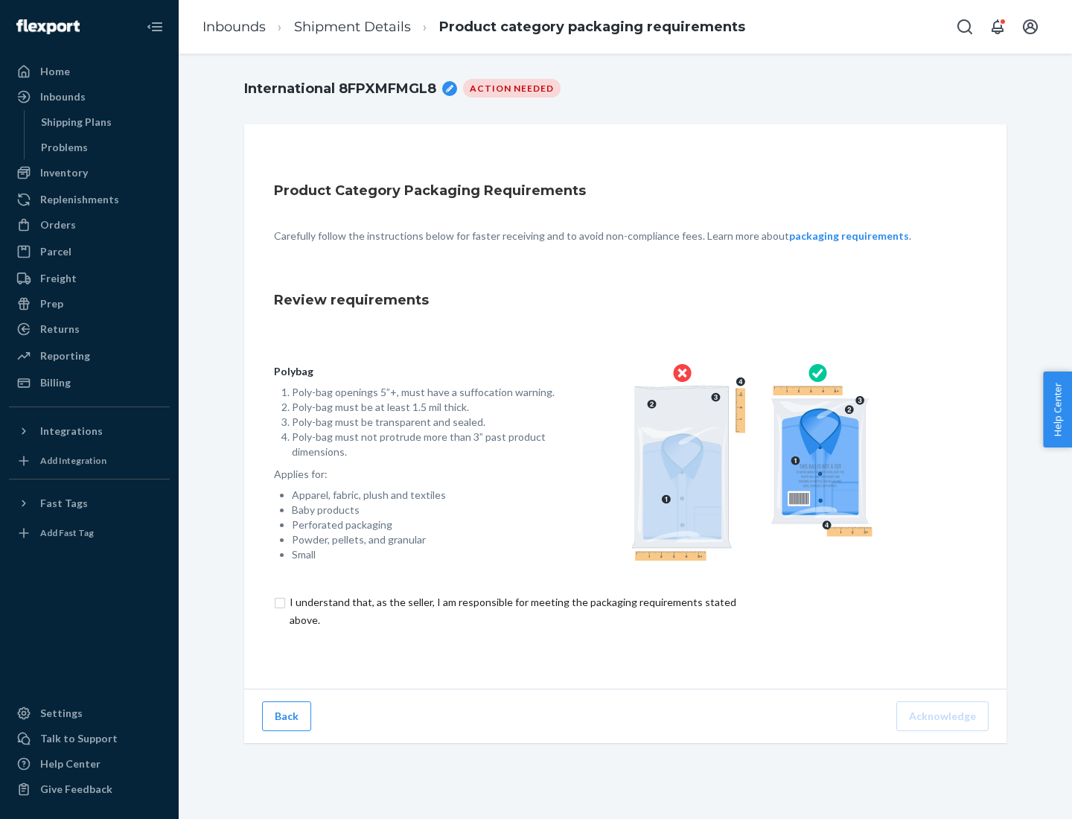
click at [511, 610] on input "checkbox" at bounding box center [521, 611] width 495 height 36
checkbox input "true"
click at [944, 715] on button "Acknowledge" at bounding box center [942, 716] width 92 height 30
